Goal: Find specific page/section: Find specific page/section

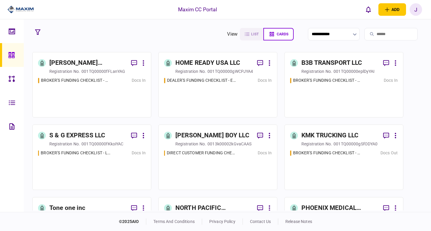
click at [95, 65] on div "[PERSON_NAME] TRUCKING LLC" at bounding box center [87, 63] width 77 height 10
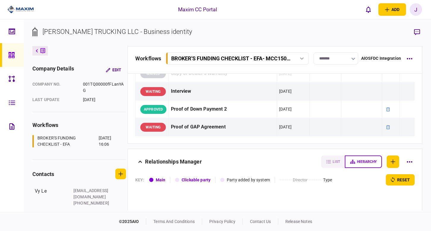
scroll to position [628, 0]
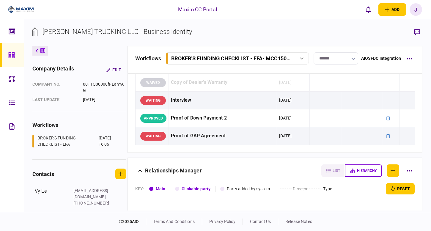
click at [15, 52] on div at bounding box center [13, 55] width 10 height 24
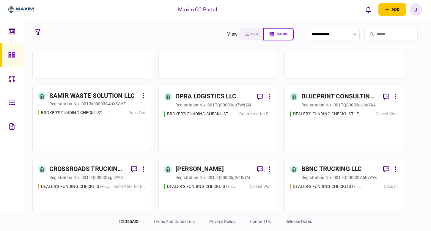
scroll to position [258, 0]
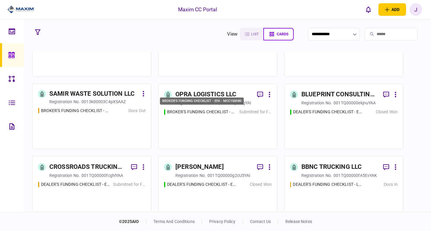
click at [211, 113] on div "BROKER'S FUNDING CHECKLIST - EFA - MCC150080" at bounding box center [201, 112] width 69 height 6
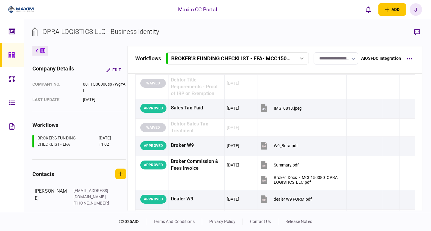
scroll to position [330, 0]
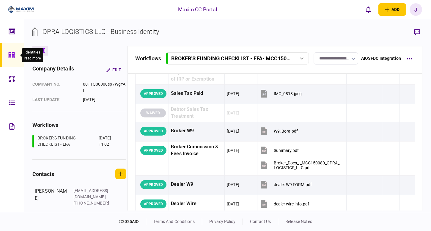
click at [10, 56] on icon at bounding box center [11, 55] width 6 height 6
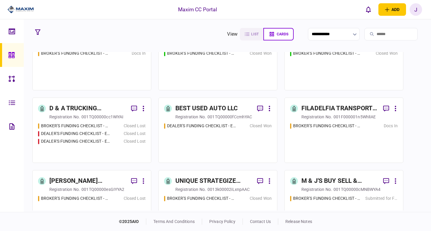
scroll to position [535, 0]
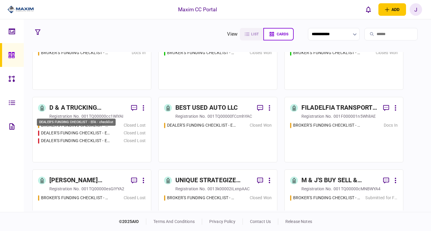
click at [50, 132] on div "DEALER'S FUNDING CHECKLIST - EFA - checklist" at bounding box center [75, 133] width 69 height 6
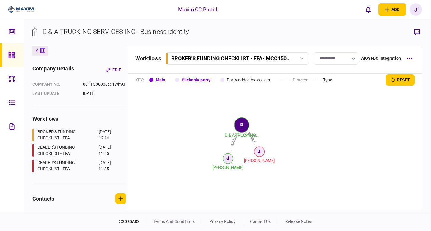
scroll to position [857, 0]
drag, startPoint x: 10, startPoint y: 56, endPoint x: 23, endPoint y: 58, distance: 13.4
click at [10, 56] on icon at bounding box center [11, 55] width 7 height 7
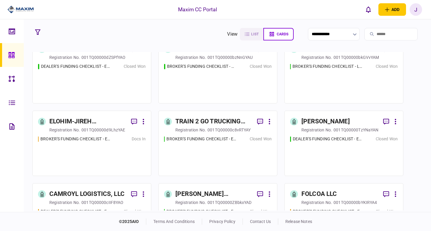
scroll to position [1322, 0]
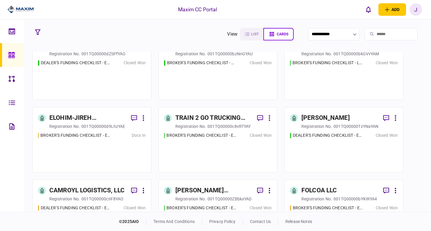
click at [414, 11] on div "J" at bounding box center [415, 9] width 12 height 12
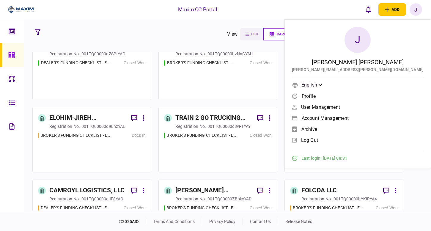
click at [348, 118] on span "Account management" at bounding box center [324, 118] width 47 height 5
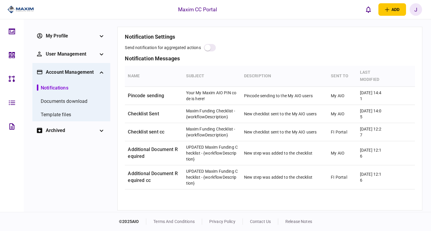
click at [101, 53] on icon at bounding box center [101, 54] width 4 height 2
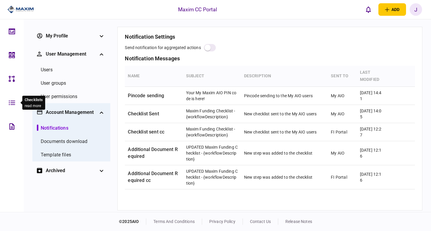
click at [15, 105] on icon at bounding box center [12, 102] width 7 height 7
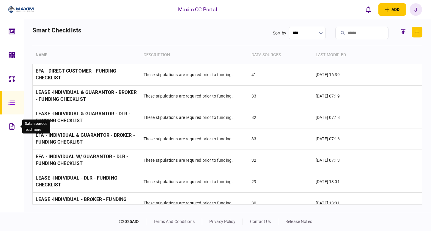
click at [14, 128] on icon at bounding box center [11, 126] width 5 height 6
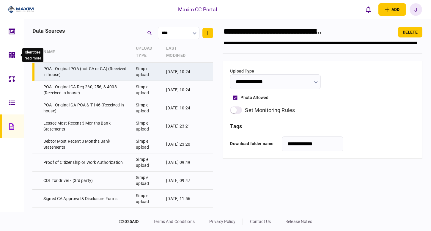
click at [14, 58] on icon at bounding box center [12, 55] width 6 height 6
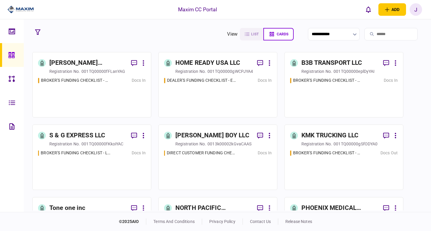
click at [107, 63] on div "[PERSON_NAME] TRUCKING LLC" at bounding box center [87, 63] width 77 height 10
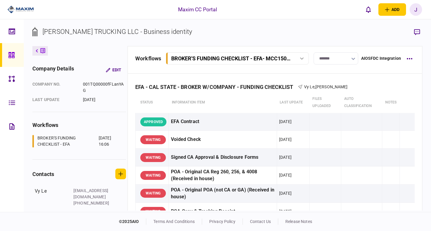
click at [306, 58] on div at bounding box center [301, 58] width 9 height 2
click at [297, 45] on section "[PERSON_NAME] TRUCKING LLC - Business identity" at bounding box center [227, 36] width 390 height 19
drag, startPoint x: 12, startPoint y: 54, endPoint x: 31, endPoint y: 55, distance: 18.8
click at [12, 54] on icon at bounding box center [11, 55] width 6 height 6
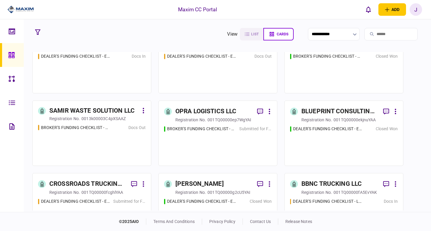
scroll to position [242, 0]
click at [207, 129] on div "BROKER'S FUNDING CHECKLIST - EFA - MCC150080" at bounding box center [201, 128] width 69 height 6
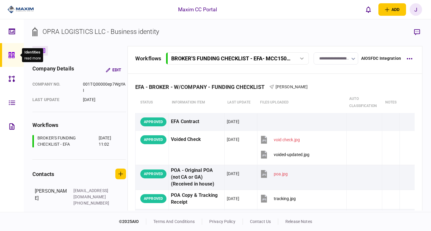
drag, startPoint x: 12, startPoint y: 54, endPoint x: 40, endPoint y: 55, distance: 28.8
click at [12, 54] on icon at bounding box center [11, 55] width 6 height 6
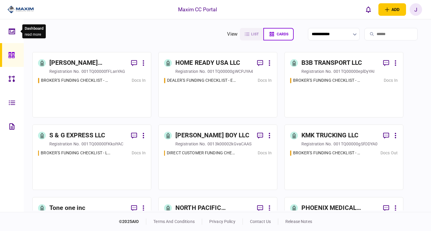
click at [14, 29] on icon at bounding box center [12, 31] width 6 height 6
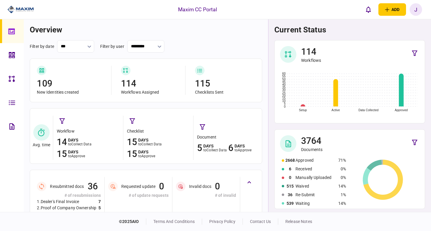
click at [90, 48] on button "button" at bounding box center [89, 46] width 4 height 5
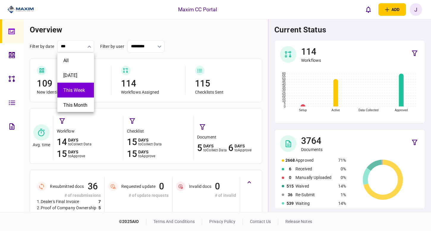
click at [77, 87] on span "this week" at bounding box center [74, 90] width 22 height 6
type input "*********"
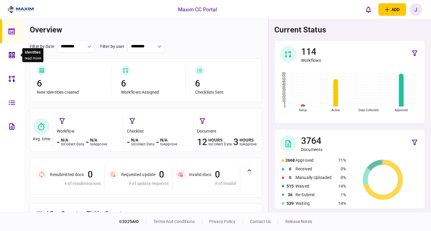
click at [12, 53] on icon at bounding box center [12, 55] width 7 height 7
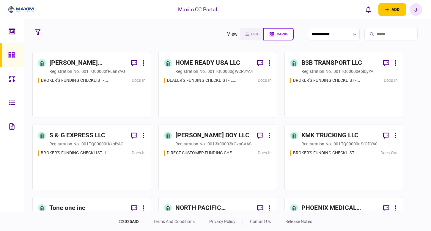
click at [104, 61] on div "[PERSON_NAME] TRUCKING LLC" at bounding box center [87, 63] width 77 height 10
